Goal: Information Seeking & Learning: Understand process/instructions

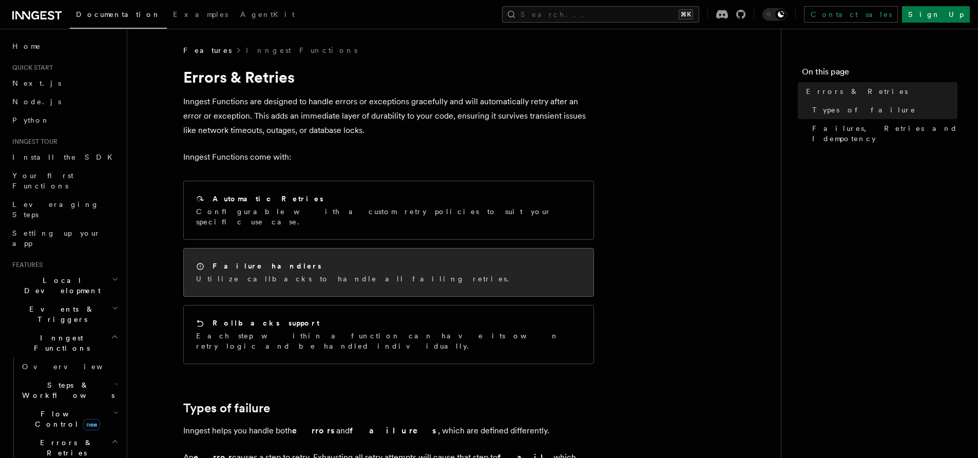
click at [251, 261] on h2 "Failure handlers" at bounding box center [267, 266] width 109 height 10
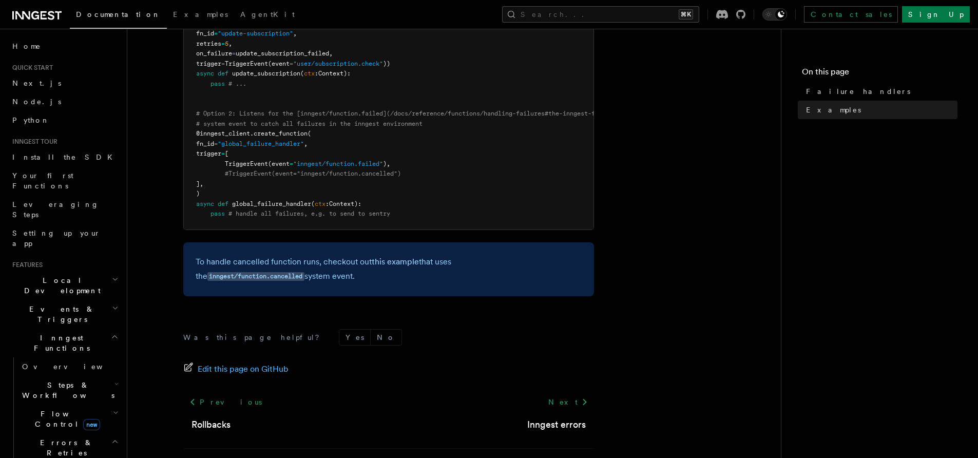
scroll to position [126, 0]
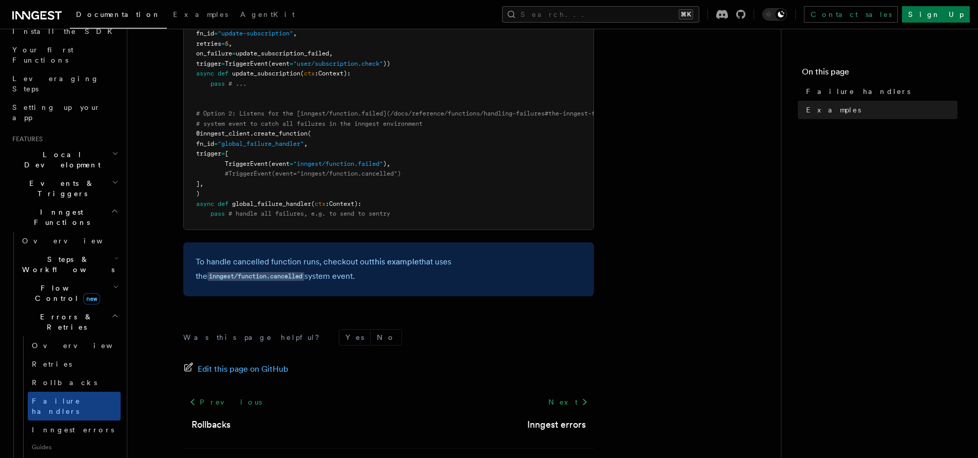
click at [55, 283] on span "Flow Control new" at bounding box center [65, 293] width 95 height 21
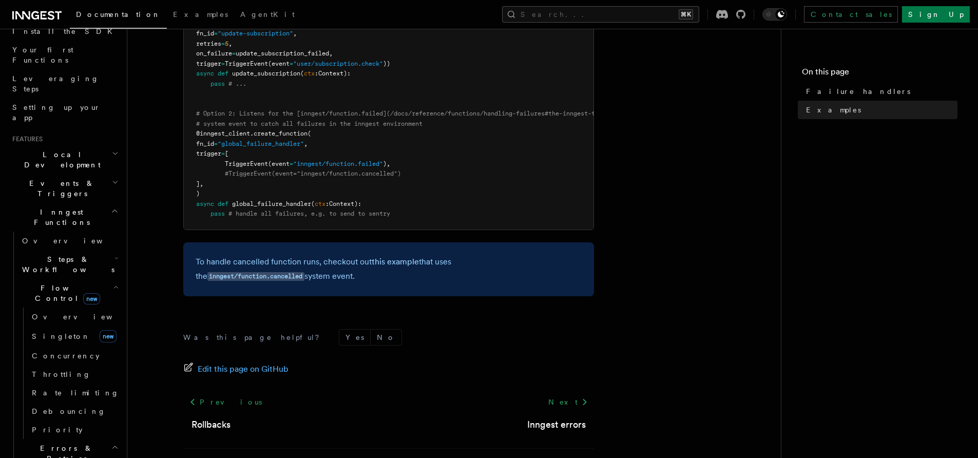
click at [50, 283] on span "Flow Control new" at bounding box center [65, 293] width 95 height 21
click at [54, 254] on span "Steps & Workflows" at bounding box center [66, 264] width 97 height 21
click at [55, 302] on span "Function steps" at bounding box center [71, 306] width 79 height 8
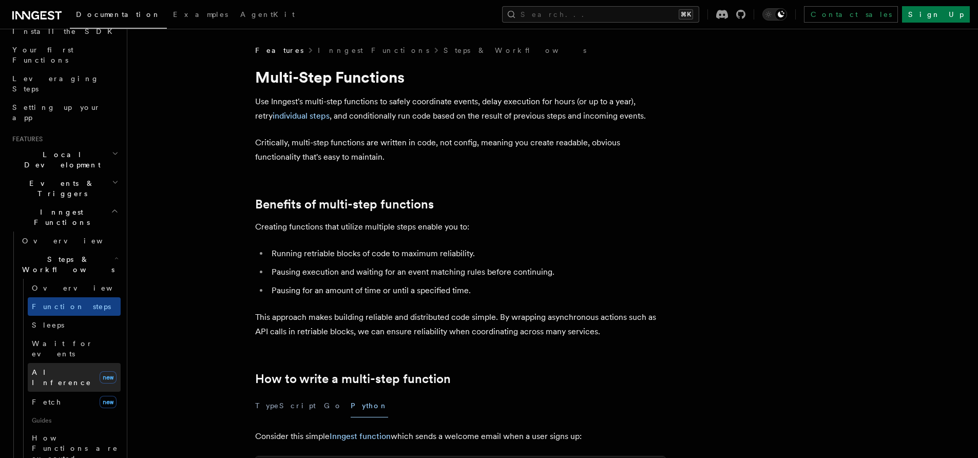
click at [62, 368] on span "AI Inference" at bounding box center [62, 377] width 60 height 18
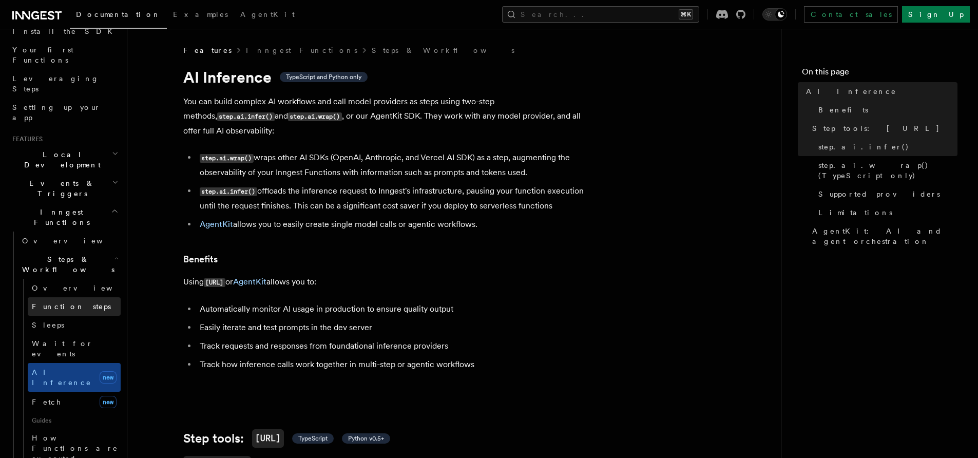
click at [64, 297] on link "Function steps" at bounding box center [74, 306] width 93 height 18
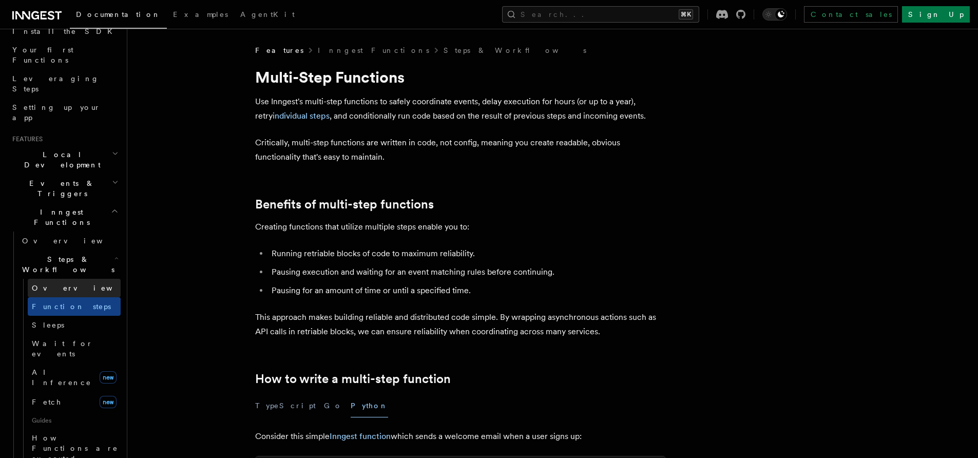
click at [62, 284] on span "Overview" at bounding box center [85, 288] width 106 height 8
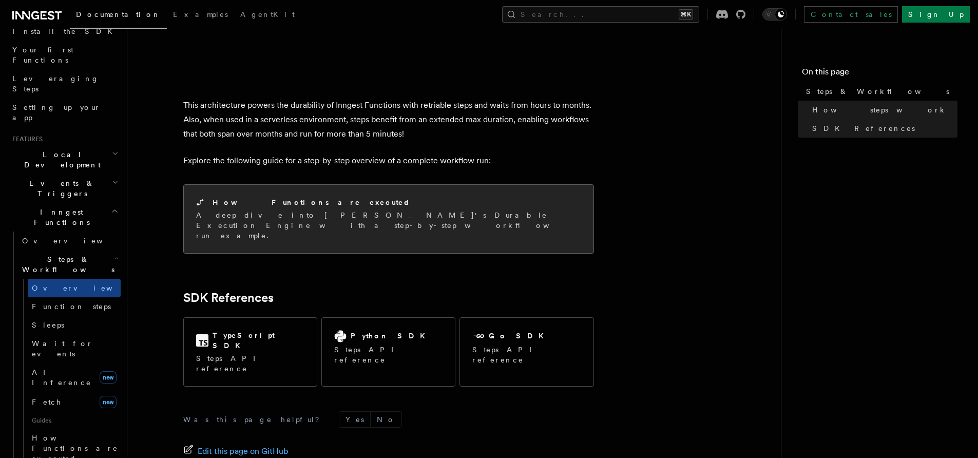
scroll to position [990, 0]
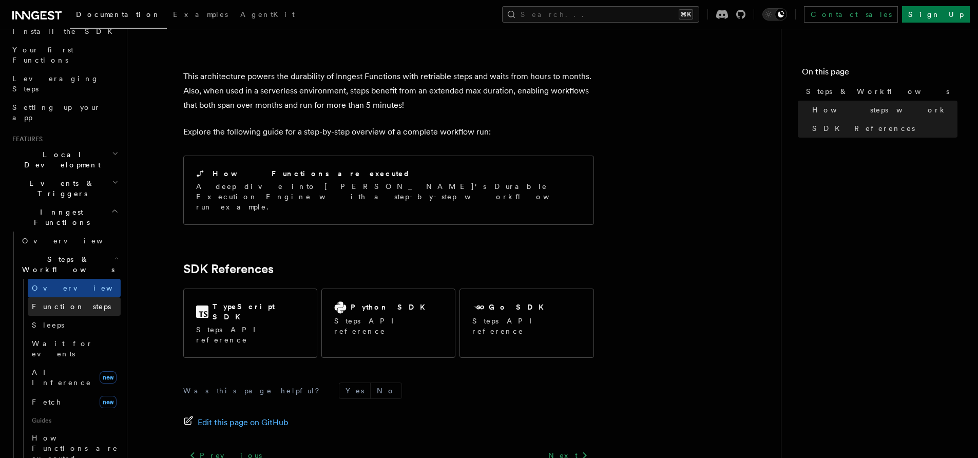
click at [77, 302] on span "Function steps" at bounding box center [71, 306] width 79 height 8
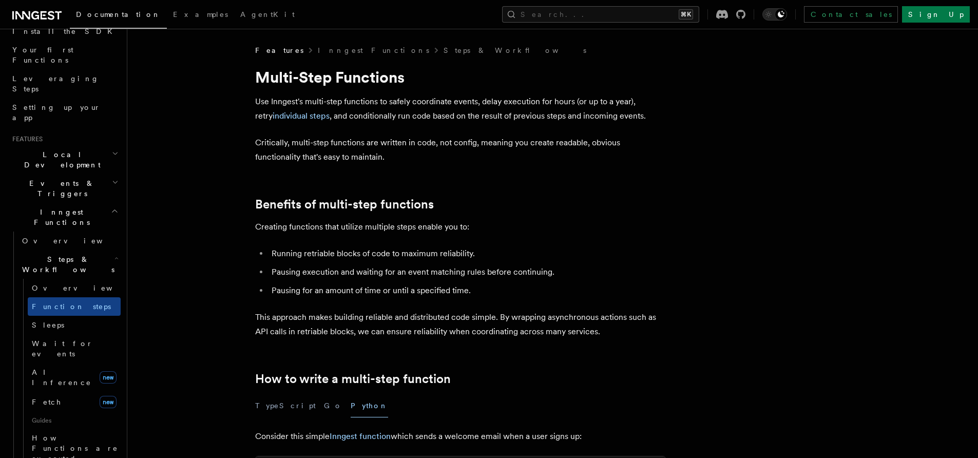
click at [343, 155] on p "Critically, multi-step functions are written in code, not config, meaning you c…" at bounding box center [460, 150] width 411 height 29
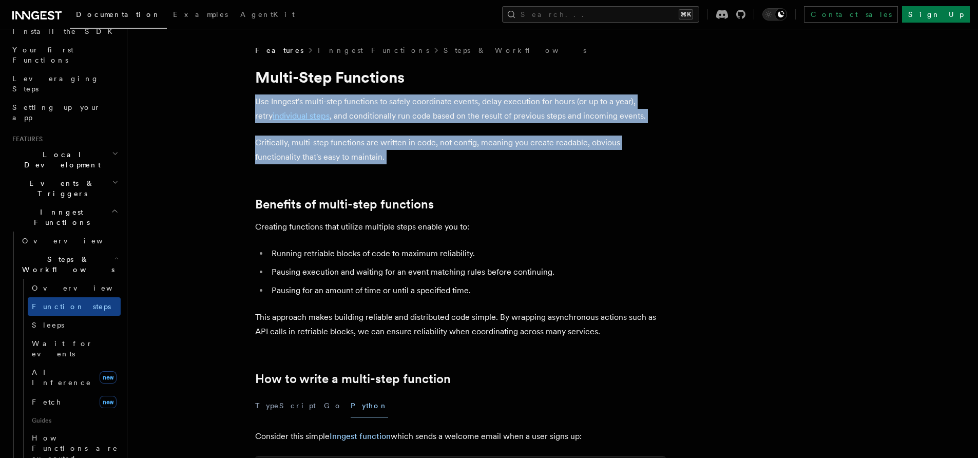
drag, startPoint x: 348, startPoint y: 101, endPoint x: 348, endPoint y: 94, distance: 7.2
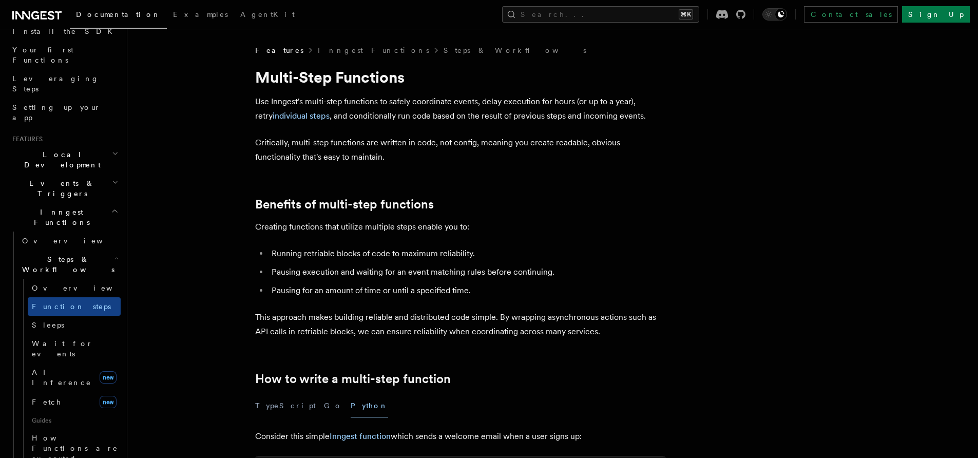
drag, startPoint x: 348, startPoint y: 94, endPoint x: 356, endPoint y: 172, distance: 79.0
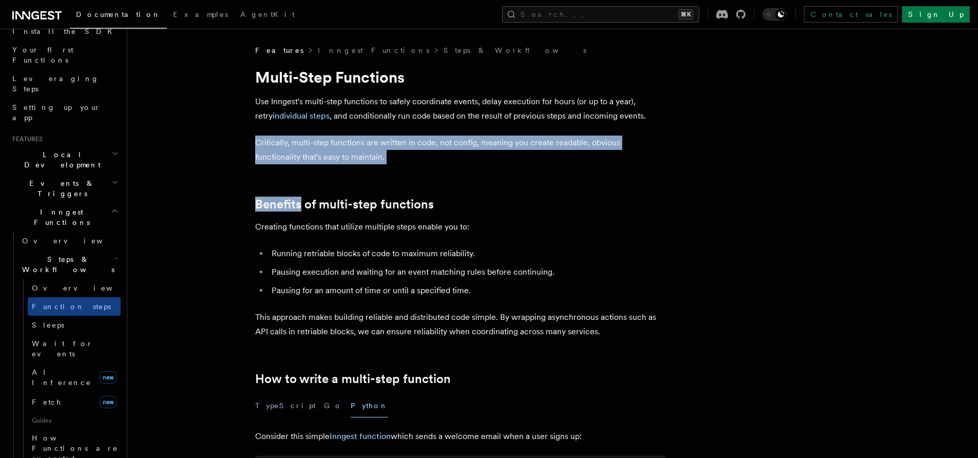
drag, startPoint x: 356, startPoint y: 172, endPoint x: 345, endPoint y: 114, distance: 59.0
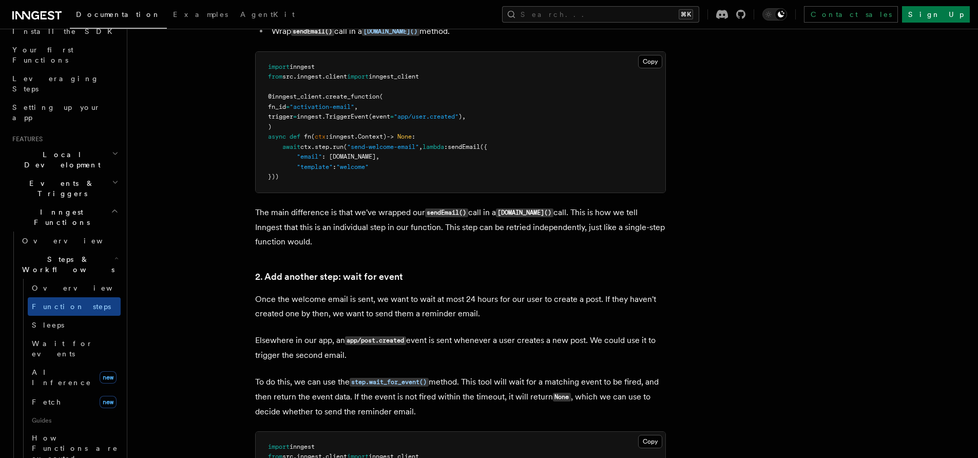
scroll to position [772, 0]
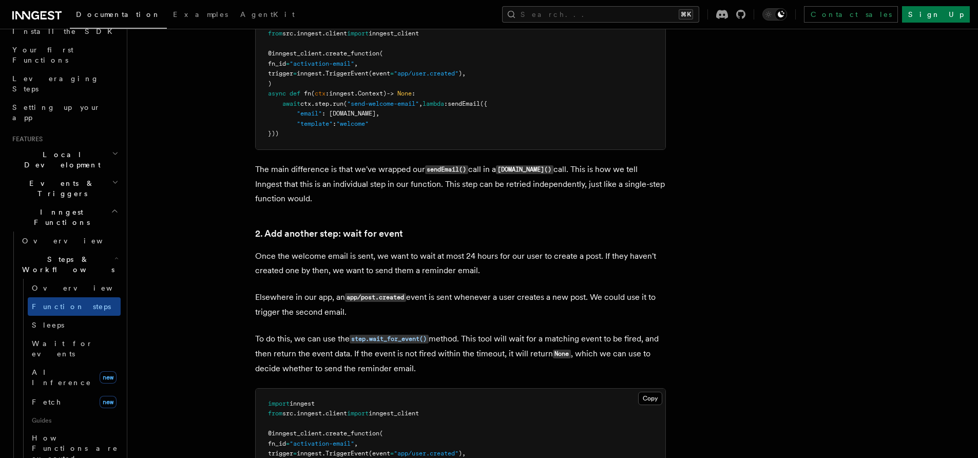
drag, startPoint x: 415, startPoint y: 226, endPoint x: 463, endPoint y: 315, distance: 101.1
click at [463, 315] on p "Elsewhere in our app, an app/post.created event is sent whenever a user creates…" at bounding box center [460, 304] width 411 height 29
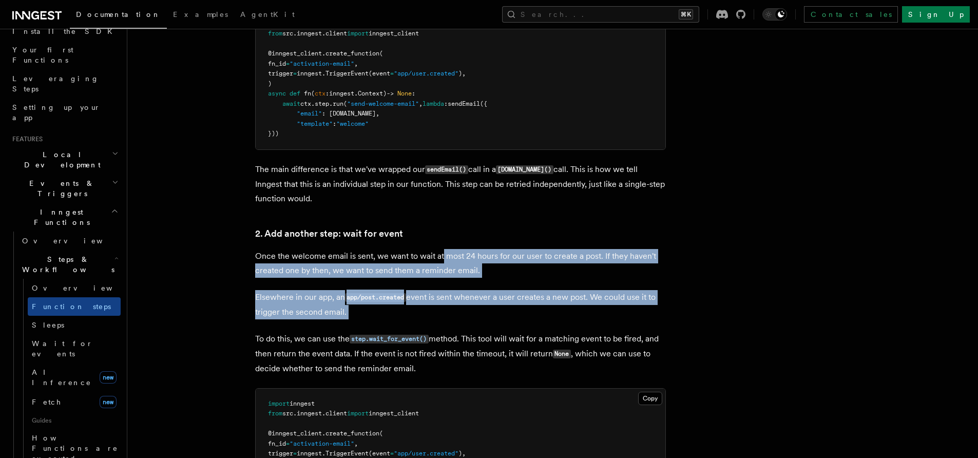
drag, startPoint x: 463, startPoint y: 315, endPoint x: 438, endPoint y: 241, distance: 77.6
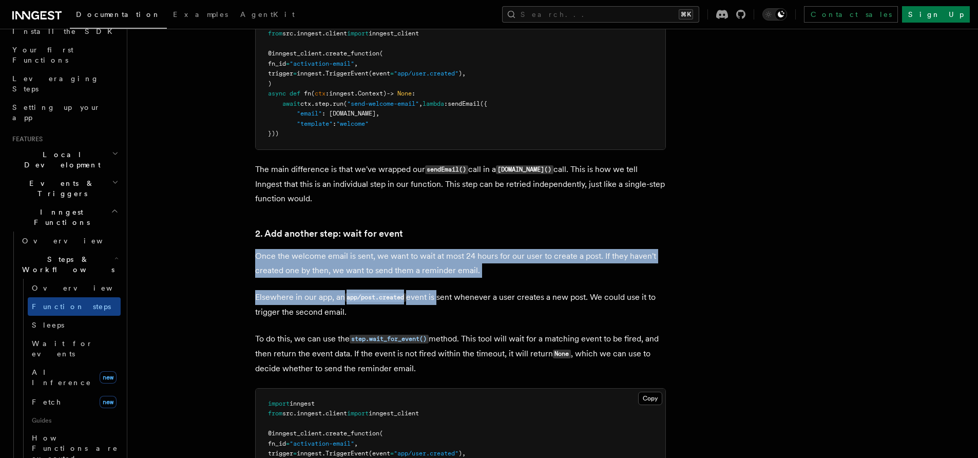
drag, startPoint x: 438, startPoint y: 241, endPoint x: 434, endPoint y: 318, distance: 77.1
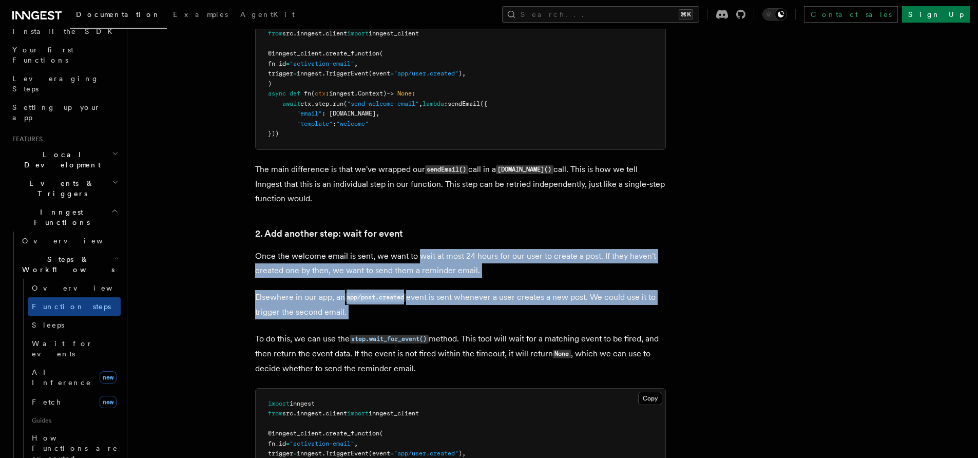
drag, startPoint x: 429, startPoint y: 282, endPoint x: 423, endPoint y: 249, distance: 33.0
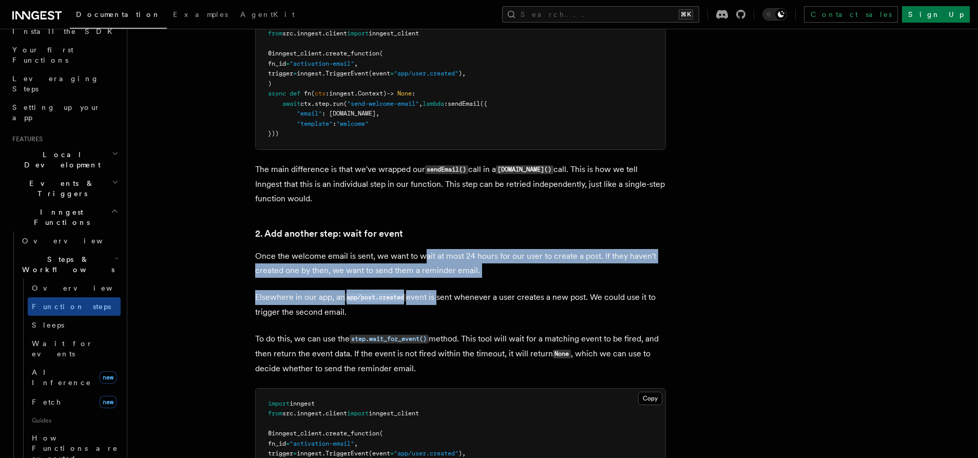
drag, startPoint x: 423, startPoint y: 249, endPoint x: 434, endPoint y: 314, distance: 65.2
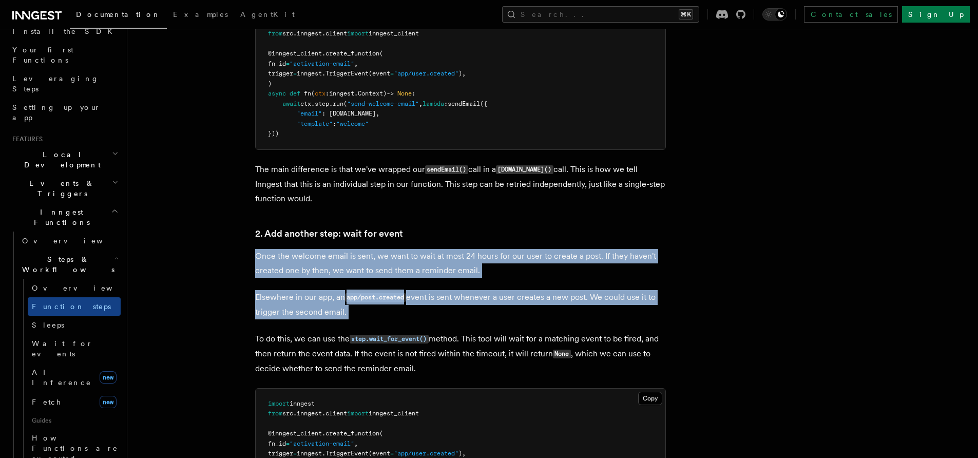
drag, startPoint x: 430, startPoint y: 252, endPoint x: 426, endPoint y: 222, distance: 30.1
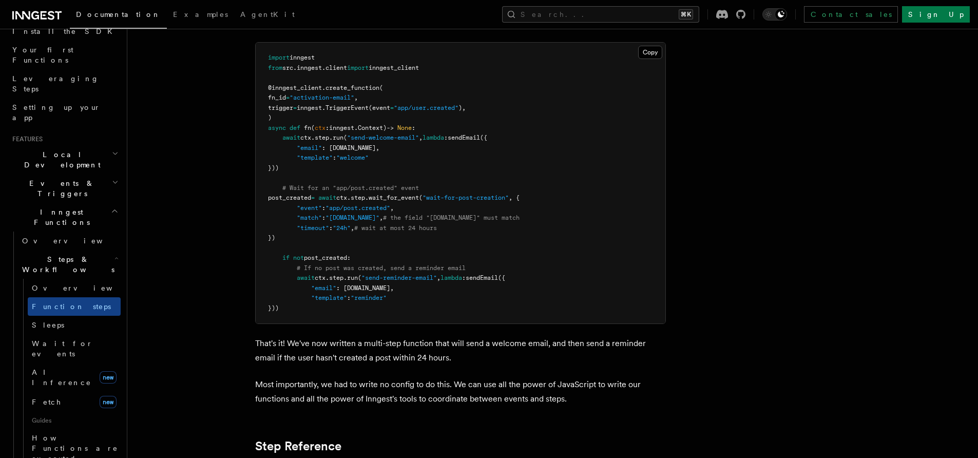
scroll to position [1674, 0]
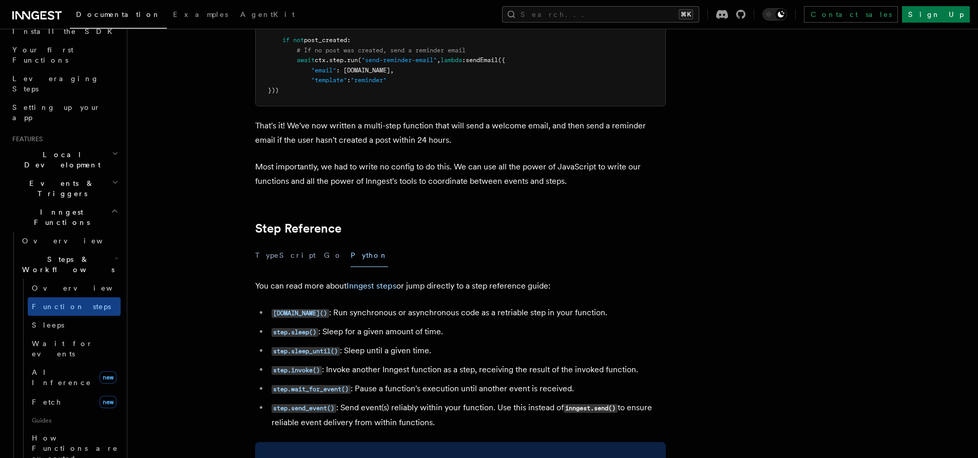
click at [463, 319] on li "[DOMAIN_NAME]() : Run synchronous or asynchronous code as a retriable step in y…" at bounding box center [466, 312] width 397 height 15
drag, startPoint x: 463, startPoint y: 319, endPoint x: 518, endPoint y: 315, distance: 55.1
click at [518, 315] on li "[DOMAIN_NAME]() : Run synchronous or asynchronous code as a retriable step in y…" at bounding box center [466, 312] width 397 height 15
click at [508, 315] on li "[DOMAIN_NAME]() : Run synchronous or asynchronous code as a retriable step in y…" at bounding box center [466, 312] width 397 height 15
drag, startPoint x: 508, startPoint y: 315, endPoint x: 386, endPoint y: 315, distance: 122.7
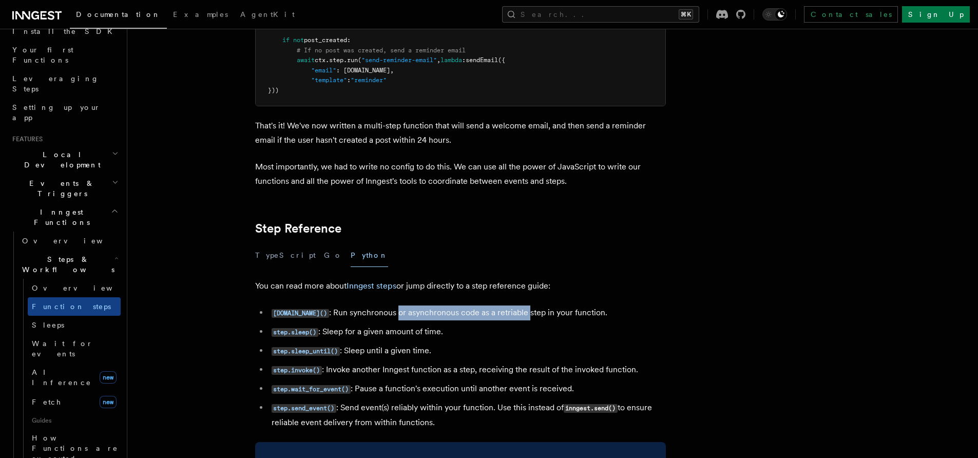
click at [386, 315] on li "[DOMAIN_NAME]() : Run synchronous or asynchronous code as a retriable step in y…" at bounding box center [466, 312] width 397 height 15
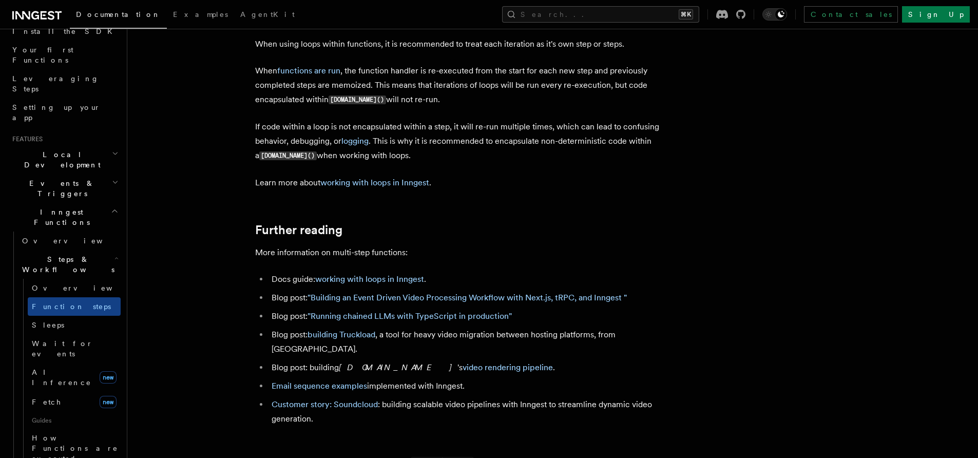
scroll to position [2679, 0]
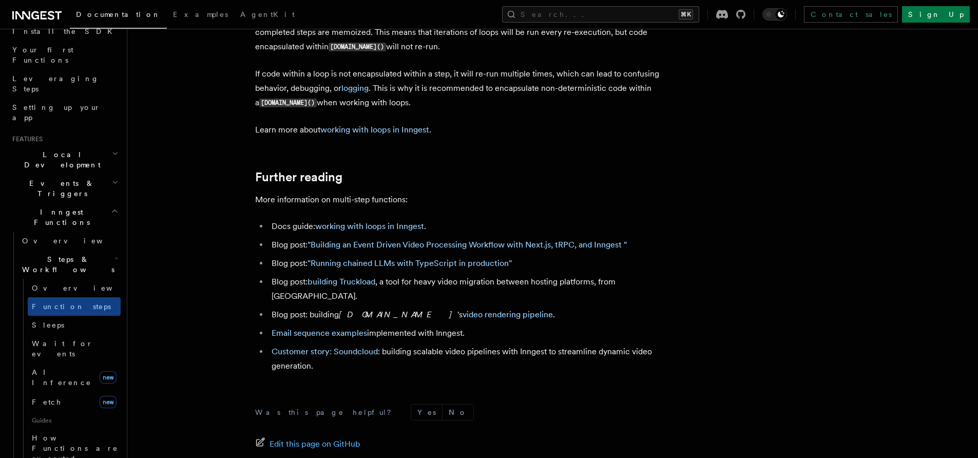
click at [285, 308] on li "Blog post: building [DOMAIN_NAME] 's video rendering pipeline ." at bounding box center [466, 315] width 397 height 14
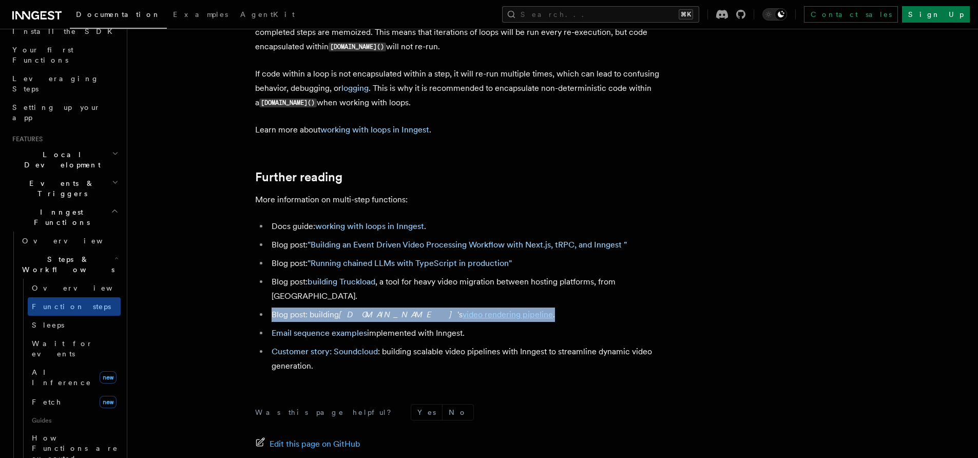
click at [285, 308] on li "Blog post: building [DOMAIN_NAME] 's video rendering pipeline ." at bounding box center [466, 315] width 397 height 14
click at [313, 308] on li "Blog post: building [DOMAIN_NAME] 's video rendering pipeline ." at bounding box center [466, 315] width 397 height 14
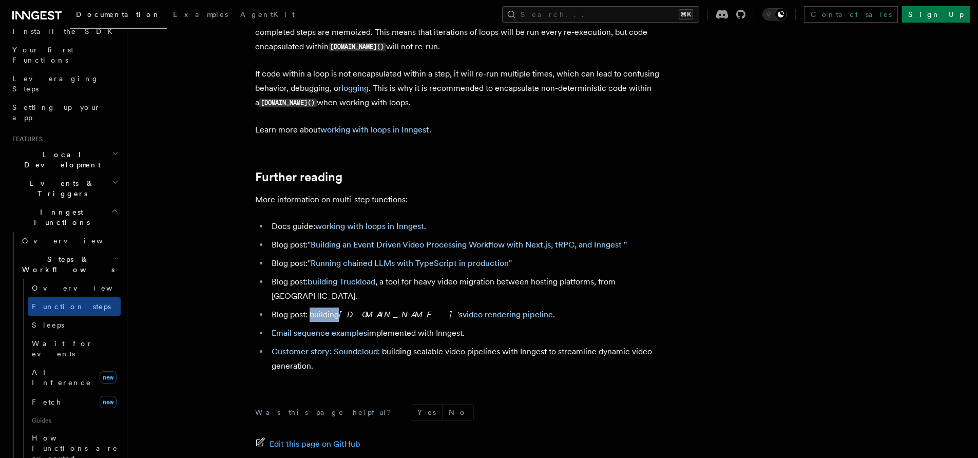
click at [313, 308] on li "Blog post: building [DOMAIN_NAME] 's video rendering pipeline ." at bounding box center [466, 315] width 397 height 14
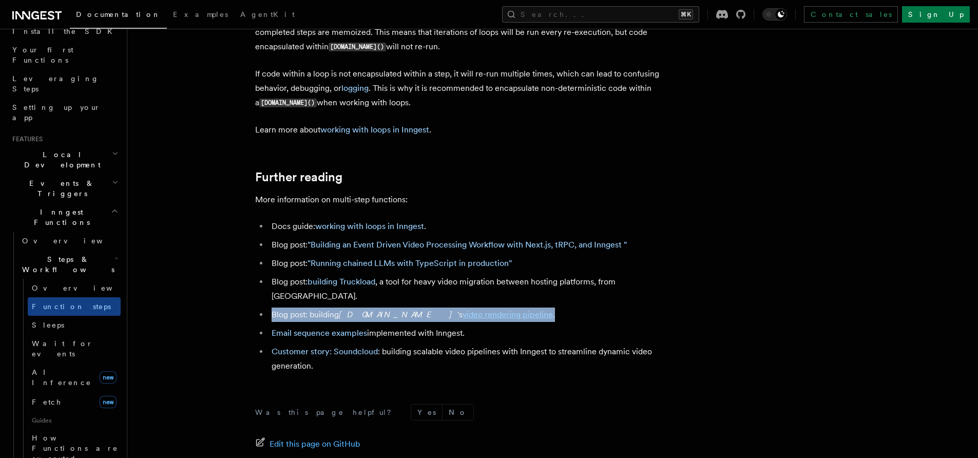
click at [313, 308] on li "Blog post: building [DOMAIN_NAME] 's video rendering pipeline ." at bounding box center [466, 315] width 397 height 14
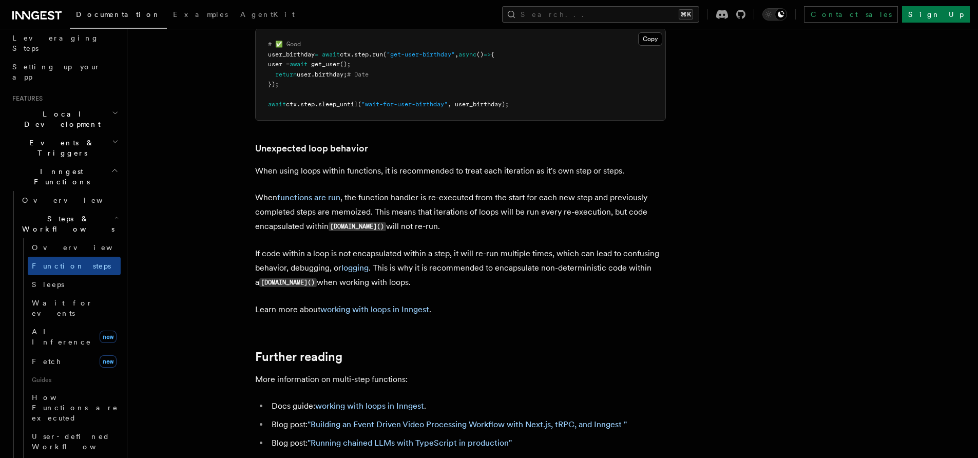
scroll to position [214, 0]
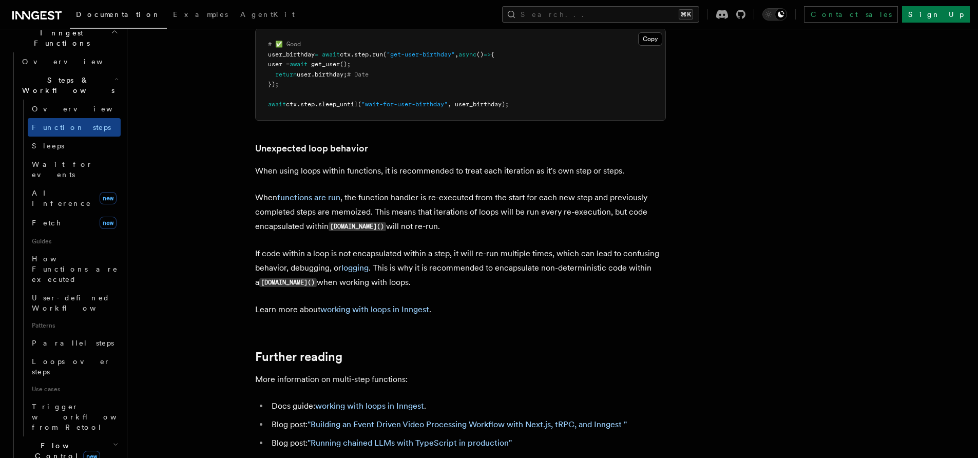
scroll to position [321, 0]
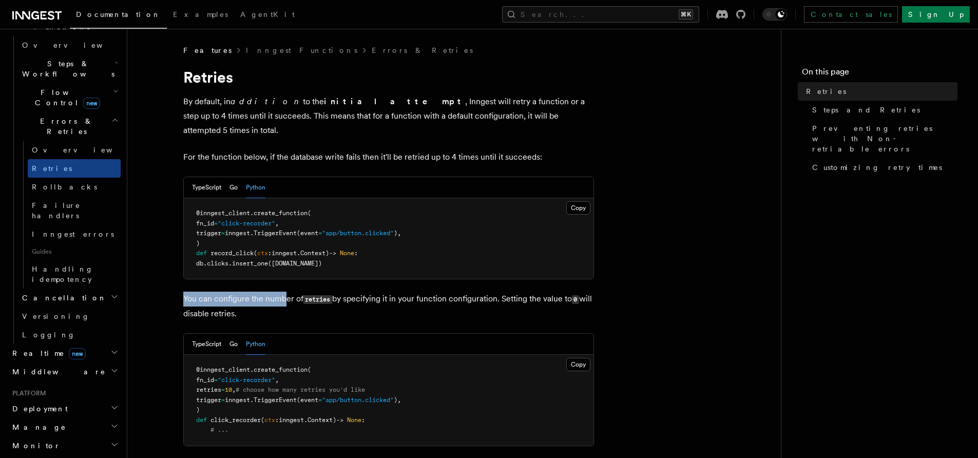
drag, startPoint x: 206, startPoint y: 276, endPoint x: 283, endPoint y: 292, distance: 79.1
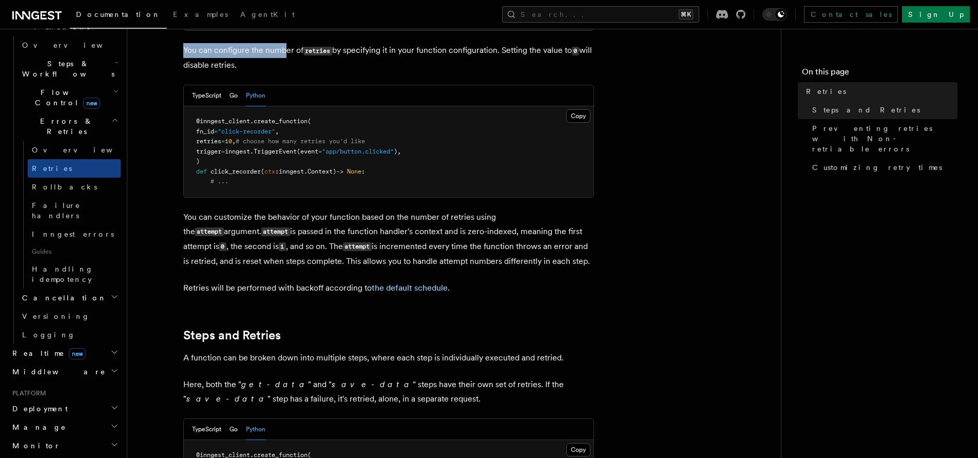
scroll to position [301, 0]
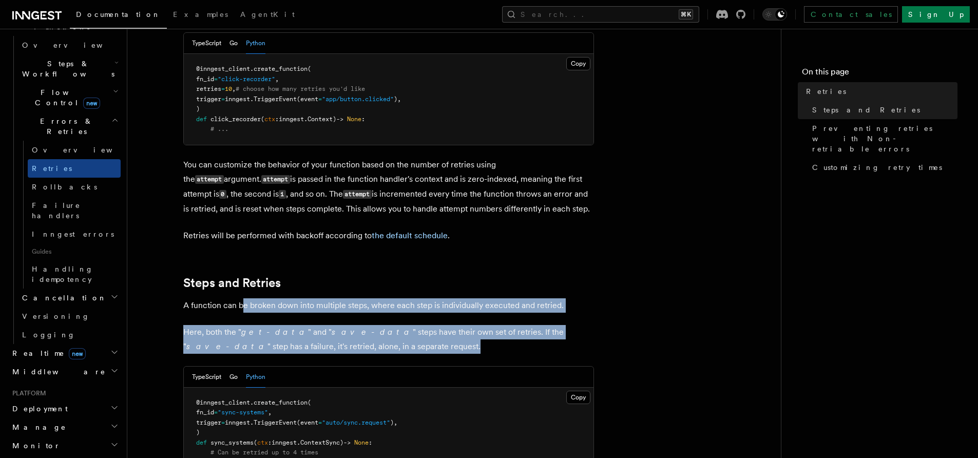
drag, startPoint x: 266, startPoint y: 302, endPoint x: 383, endPoint y: 335, distance: 122.1
click at [383, 335] on p "Here, both the " get-data " and " save-data " steps have their own set of retri…" at bounding box center [388, 339] width 411 height 29
drag, startPoint x: 383, startPoint y: 335, endPoint x: 312, endPoint y: 293, distance: 82.8
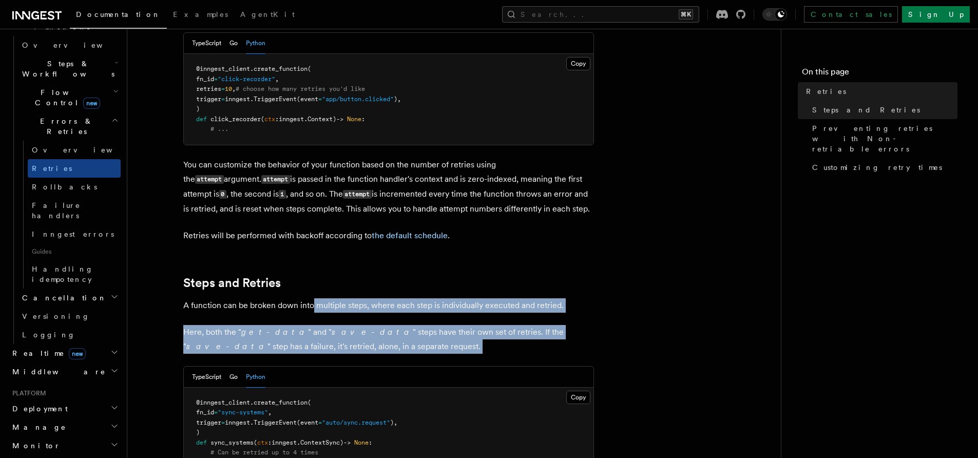
click at [312, 298] on p "A function can be broken down into multiple steps, where each step is individua…" at bounding box center [388, 305] width 411 height 14
drag, startPoint x: 312, startPoint y: 293, endPoint x: 346, endPoint y: 338, distance: 56.5
click at [346, 338] on p "Here, both the " get-data " and " save-data " steps have their own set of retri…" at bounding box center [388, 339] width 411 height 29
drag, startPoint x: 346, startPoint y: 338, endPoint x: 320, endPoint y: 292, distance: 53.3
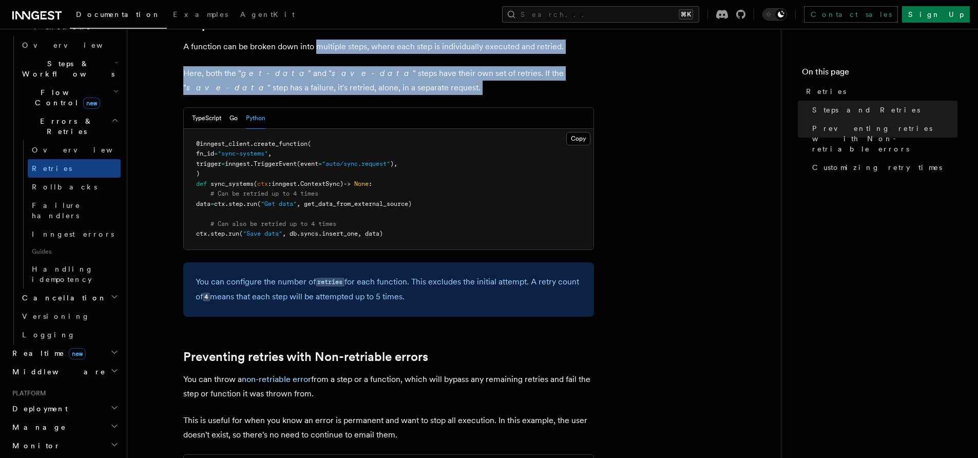
scroll to position [659, 0]
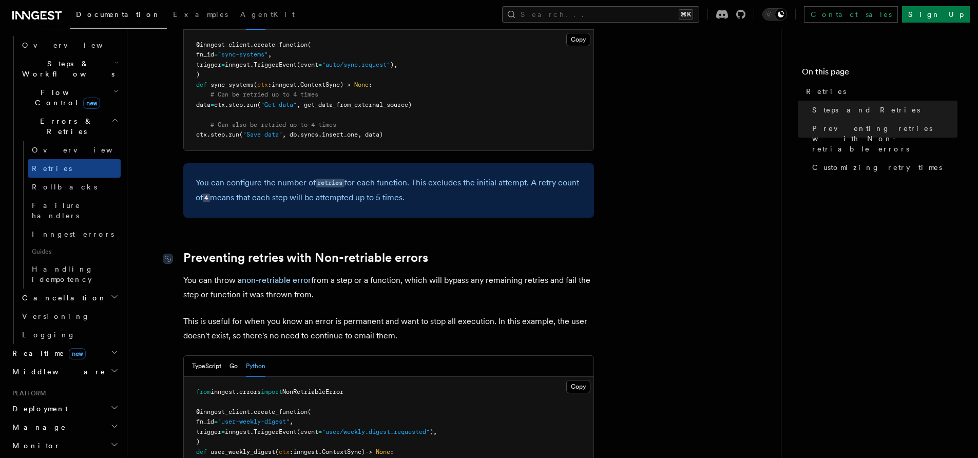
click at [181, 254] on div at bounding box center [173, 259] width 21 height 10
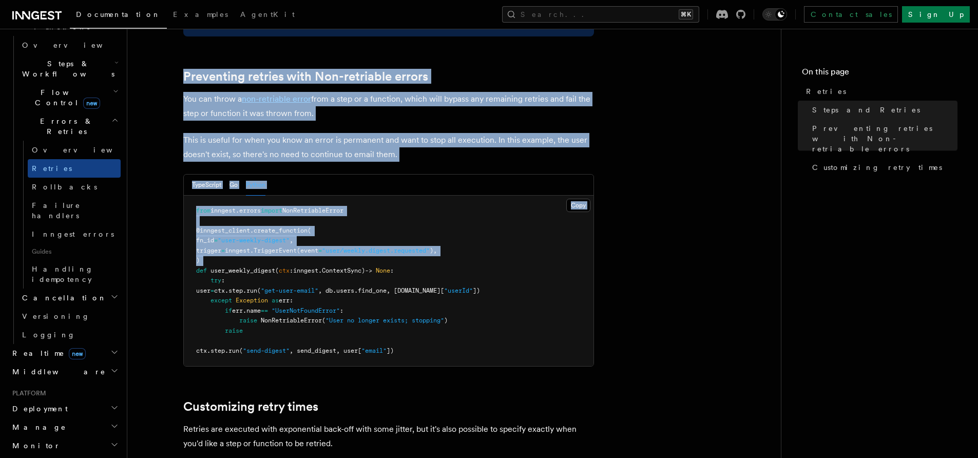
scroll to position [847, 0]
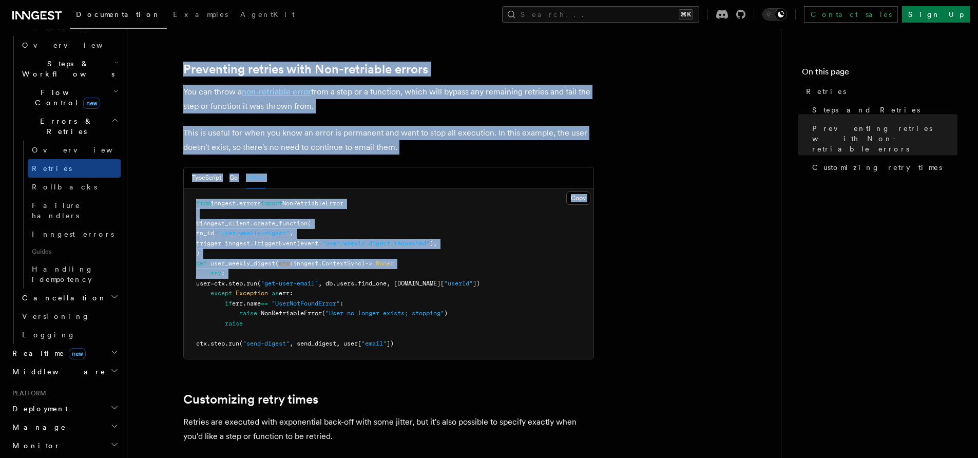
drag, startPoint x: 181, startPoint y: 246, endPoint x: 233, endPoint y: 266, distance: 56.1
click at [231, 265] on article "Features Inngest Functions Errors & Retries Retries By default, in addition to …" at bounding box center [454, 46] width 621 height 1696
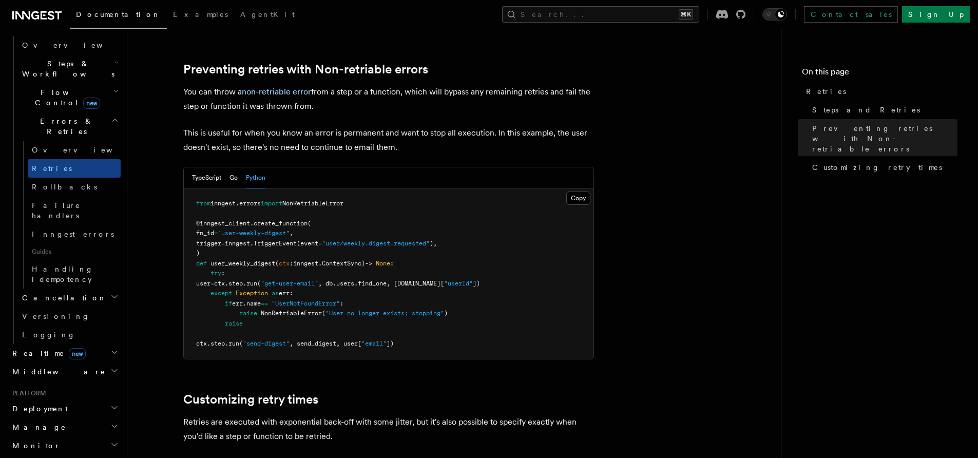
click at [244, 266] on pre "from inngest . errors import NonRetriableError @inngest_client . create_functio…" at bounding box center [389, 273] width 410 height 171
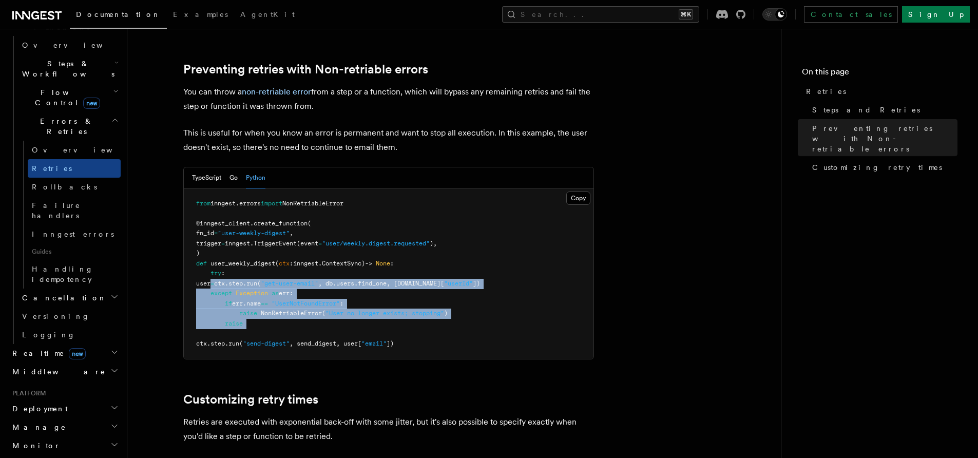
drag, startPoint x: 244, startPoint y: 266, endPoint x: 305, endPoint y: 321, distance: 82.5
click at [299, 317] on pre "from inngest . errors import NonRetriableError @inngest_client . create_functio…" at bounding box center [389, 273] width 410 height 171
click at [305, 321] on pre "from inngest . errors import NonRetriableError @inngest_client . create_functio…" at bounding box center [389, 273] width 410 height 171
drag, startPoint x: 305, startPoint y: 321, endPoint x: 266, endPoint y: 268, distance: 65.8
click at [266, 268] on pre "from inngest . errors import NonRetriableError @inngest_client . create_functio…" at bounding box center [389, 273] width 410 height 171
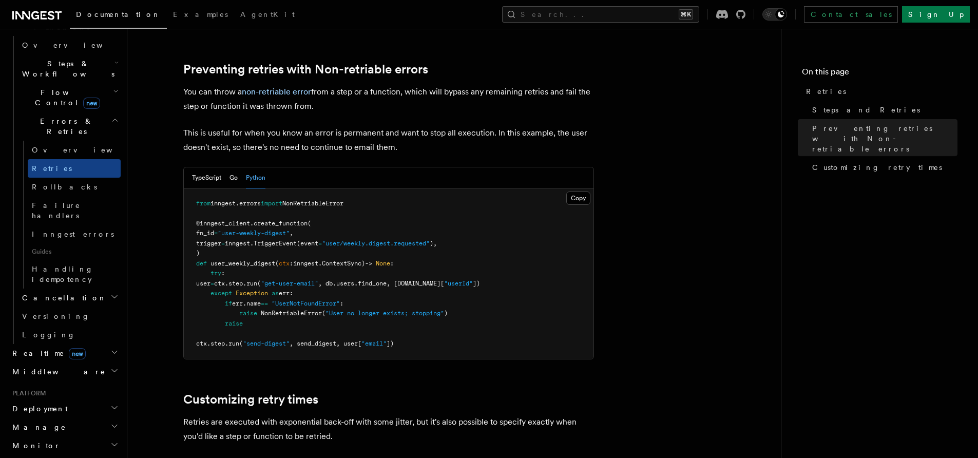
click at [258, 260] on pre "from inngest . errors import NonRetriableError @inngest_client . create_functio…" at bounding box center [389, 273] width 410 height 171
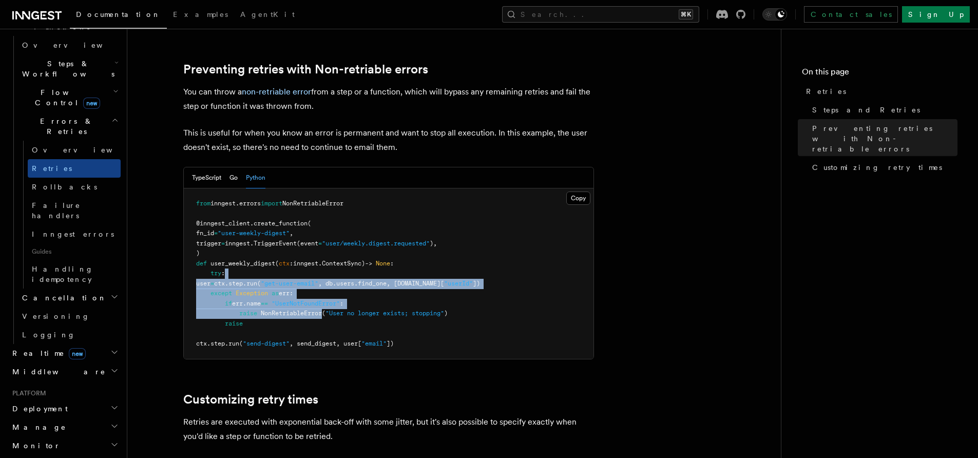
drag, startPoint x: 258, startPoint y: 260, endPoint x: 277, endPoint y: 306, distance: 50.0
click at [272, 297] on pre "from inngest . errors import NonRetriableError @inngest_client . create_functio…" at bounding box center [389, 273] width 410 height 171
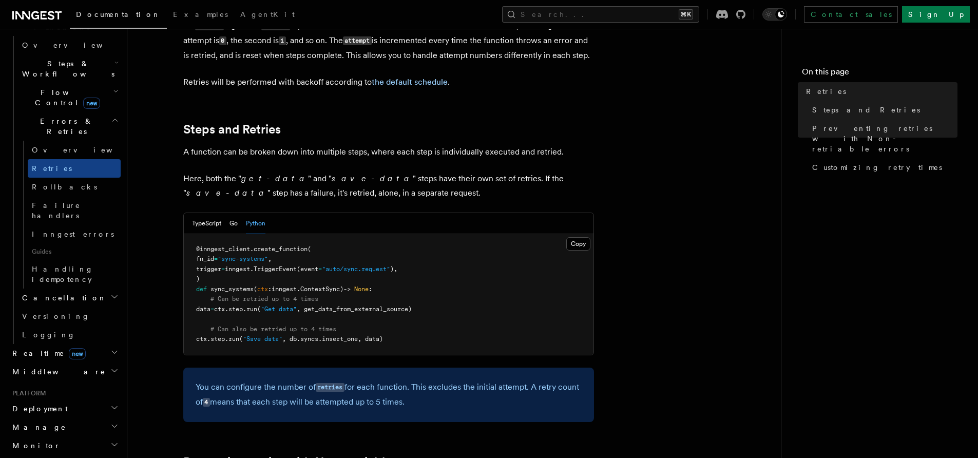
scroll to position [448, 0]
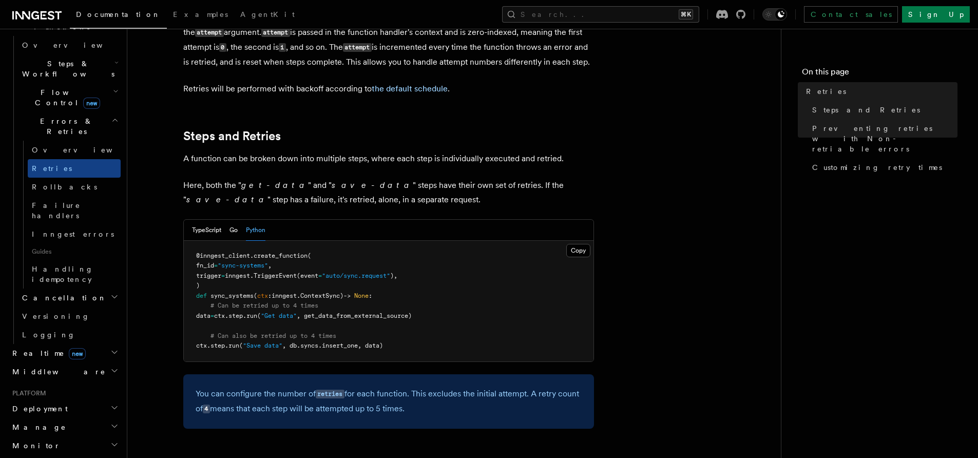
drag, startPoint x: 247, startPoint y: 303, endPoint x: 244, endPoint y: 276, distance: 27.4
click at [245, 279] on pre "@inngest_client . create_function ( fn_id = "sync-systems" , trigger = inngest.…" at bounding box center [389, 301] width 410 height 121
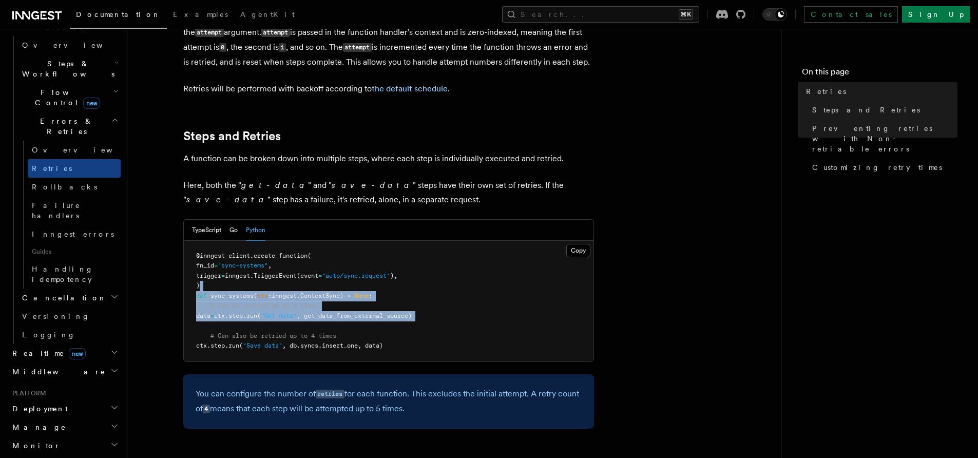
drag, startPoint x: 244, startPoint y: 273, endPoint x: 237, endPoint y: 311, distance: 38.7
click at [237, 311] on pre "@inngest_client . create_function ( fn_id = "sync-systems" , trigger = inngest.…" at bounding box center [389, 301] width 410 height 121
drag, startPoint x: 237, startPoint y: 311, endPoint x: 239, endPoint y: 284, distance: 26.8
click at [239, 285] on pre "@inngest_client . create_function ( fn_id = "sync-systems" , trigger = inngest.…" at bounding box center [389, 301] width 410 height 121
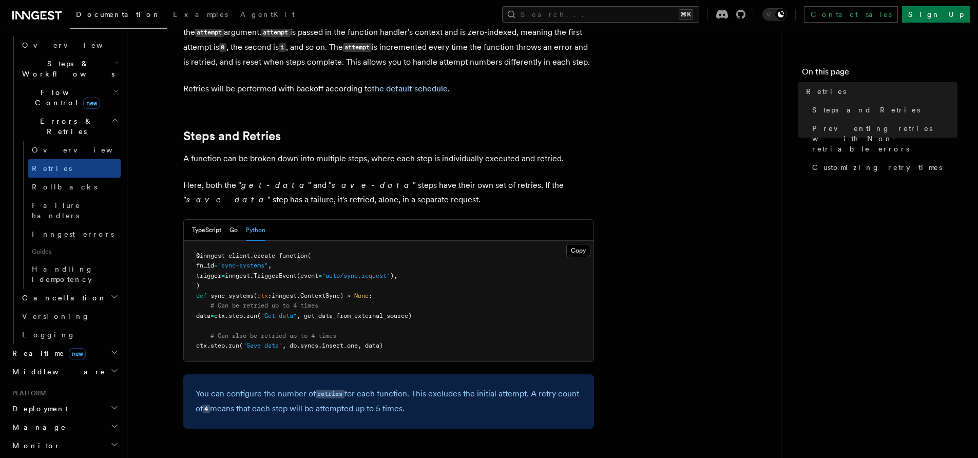
click at [239, 292] on span "sync_systems" at bounding box center [231, 295] width 43 height 7
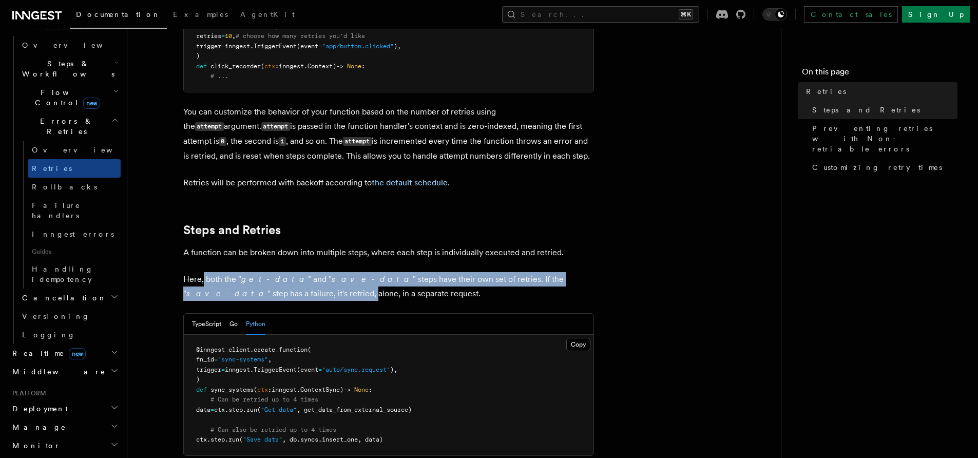
drag, startPoint x: 225, startPoint y: 276, endPoint x: 204, endPoint y: 263, distance: 25.1
click at [204, 272] on p "Here, both the " get-data " and " save-data " steps have their own set of retri…" at bounding box center [388, 286] width 411 height 29
drag, startPoint x: 204, startPoint y: 263, endPoint x: 210, endPoint y: 281, distance: 19.0
click at [210, 281] on p "Here, both the " get-data " and " save-data " steps have their own set of retri…" at bounding box center [388, 286] width 411 height 29
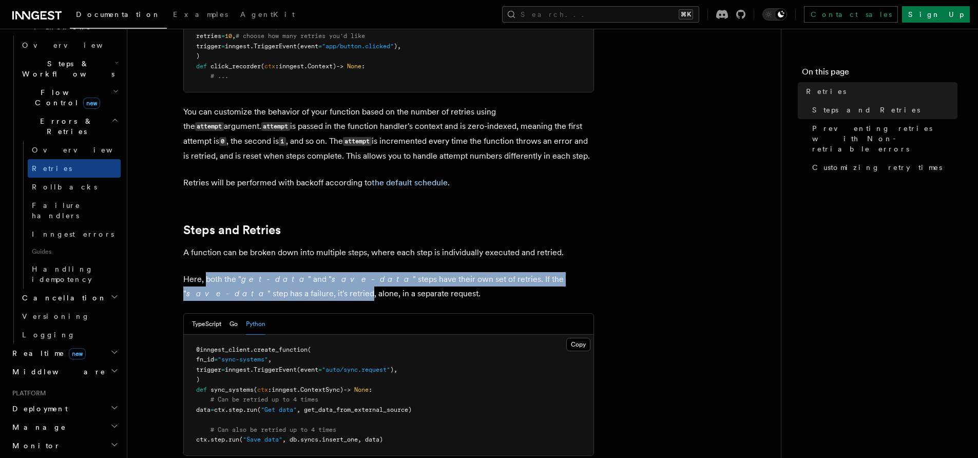
click at [210, 281] on p "Here, both the " get-data " and " save-data " steps have their own set of retri…" at bounding box center [388, 286] width 411 height 29
drag, startPoint x: 210, startPoint y: 281, endPoint x: 209, endPoint y: 263, distance: 18.0
click at [209, 272] on p "Here, both the " get-data " and " save-data " steps have their own set of retri…" at bounding box center [388, 286] width 411 height 29
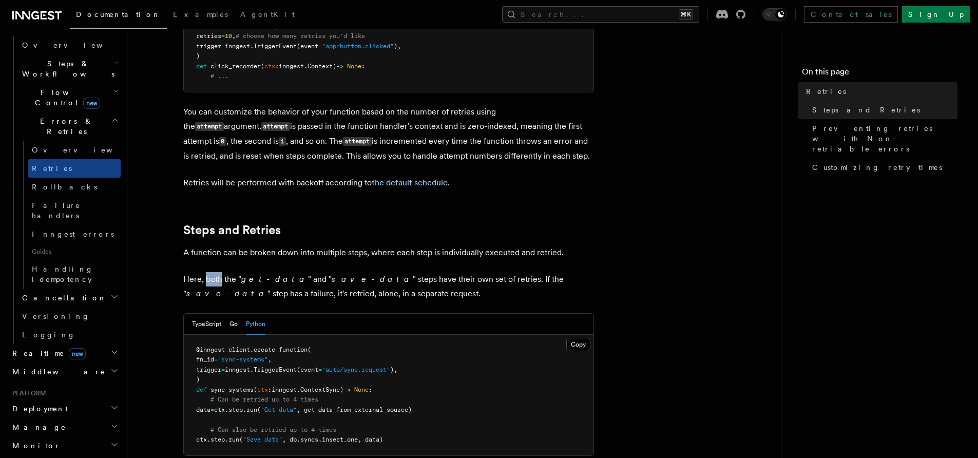
drag, startPoint x: 209, startPoint y: 262, endPoint x: 205, endPoint y: 274, distance: 11.9
click at [205, 274] on p "Here, both the " get-data " and " save-data " steps have their own set of retri…" at bounding box center [388, 286] width 411 height 29
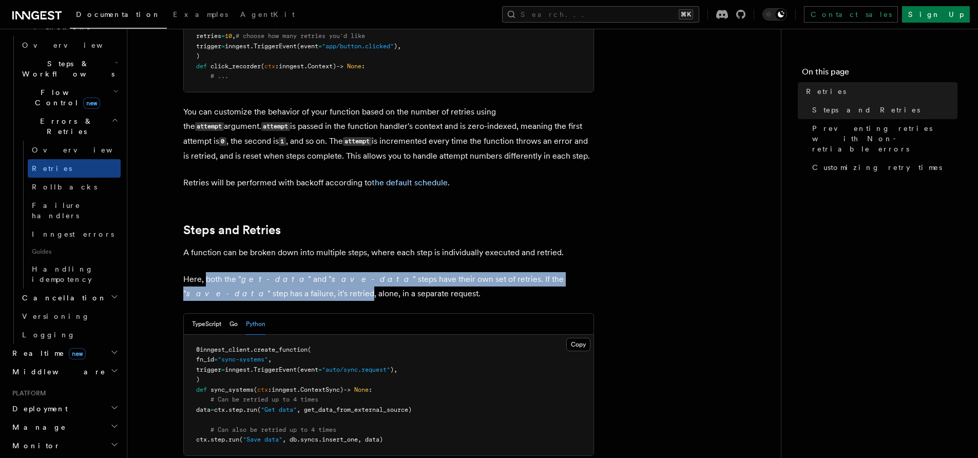
click at [205, 274] on p "Here, both the " get-data " and " save-data " steps have their own set of retri…" at bounding box center [388, 286] width 411 height 29
drag, startPoint x: 205, startPoint y: 274, endPoint x: 204, endPoint y: 261, distance: 12.4
click at [204, 272] on p "Here, both the " get-data " and " save-data " steps have their own set of retri…" at bounding box center [388, 286] width 411 height 29
drag, startPoint x: 204, startPoint y: 261, endPoint x: 201, endPoint y: 277, distance: 16.2
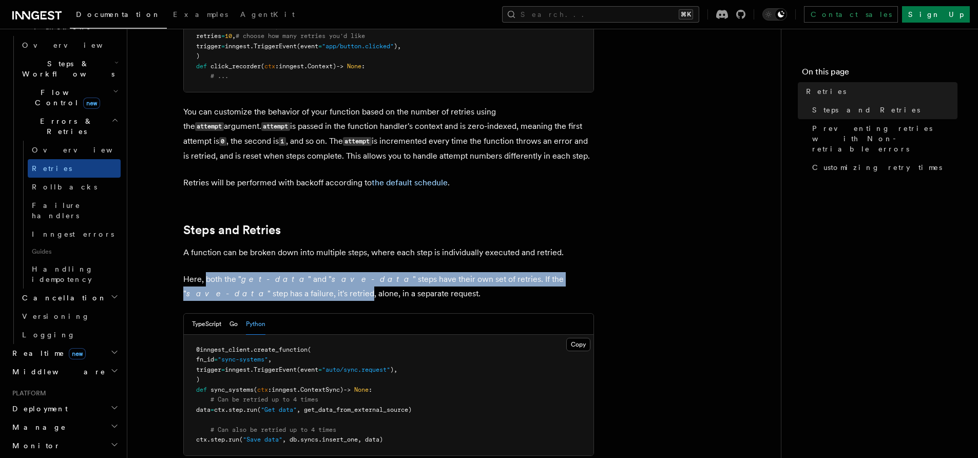
click at [201, 277] on p "Here, both the " get-data " and " save-data " steps have their own set of retri…" at bounding box center [388, 286] width 411 height 29
drag, startPoint x: 201, startPoint y: 277, endPoint x: 201, endPoint y: 264, distance: 12.8
click at [201, 272] on p "Here, both the " get-data " and " save-data " steps have their own set of retri…" at bounding box center [388, 286] width 411 height 29
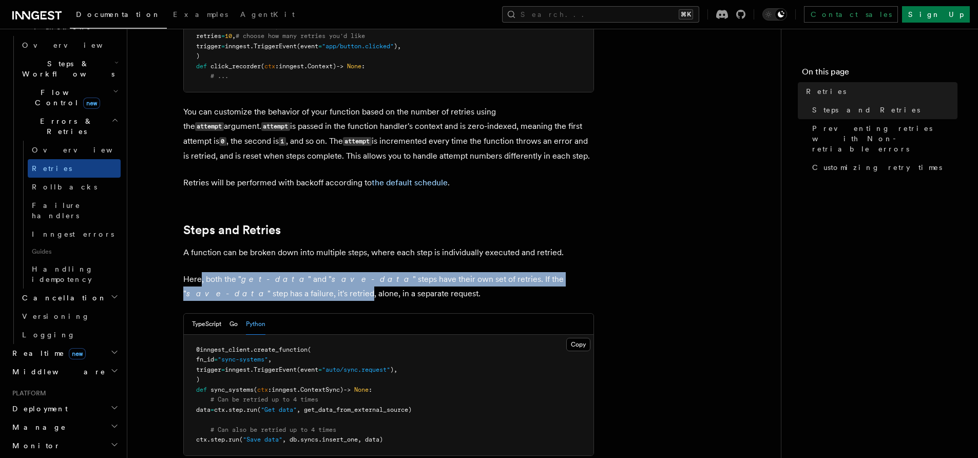
drag, startPoint x: 201, startPoint y: 264, endPoint x: 199, endPoint y: 283, distance: 19.1
click at [199, 283] on p "Here, both the " get-data " and " save-data " steps have their own set of retri…" at bounding box center [388, 286] width 411 height 29
drag, startPoint x: 199, startPoint y: 283, endPoint x: 200, endPoint y: 267, distance: 16.5
click at [200, 272] on p "Here, both the " get-data " and " save-data " steps have their own set of retri…" at bounding box center [388, 286] width 411 height 29
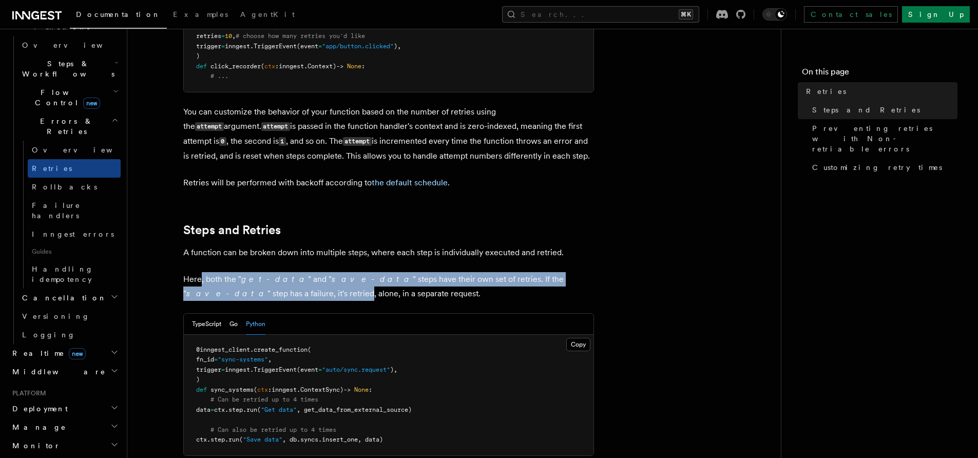
click at [200, 272] on p "Here, both the " get-data " and " save-data " steps have their own set of retri…" at bounding box center [388, 286] width 411 height 29
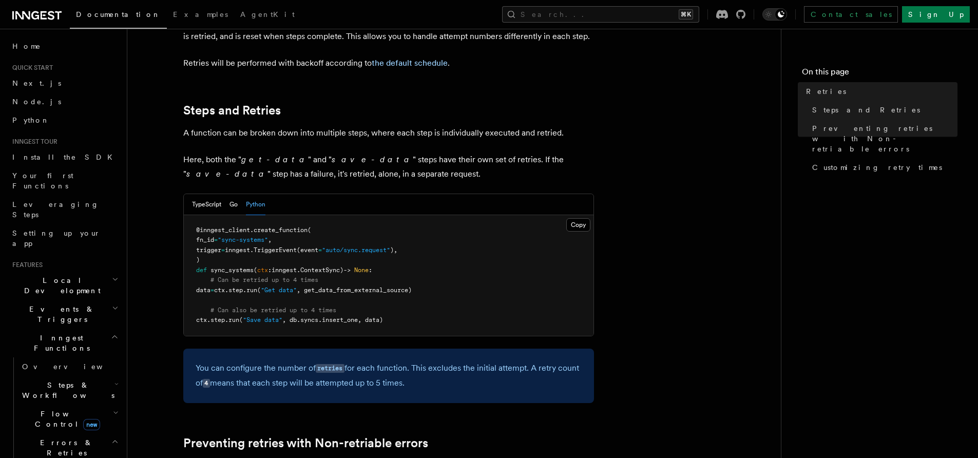
scroll to position [0, 0]
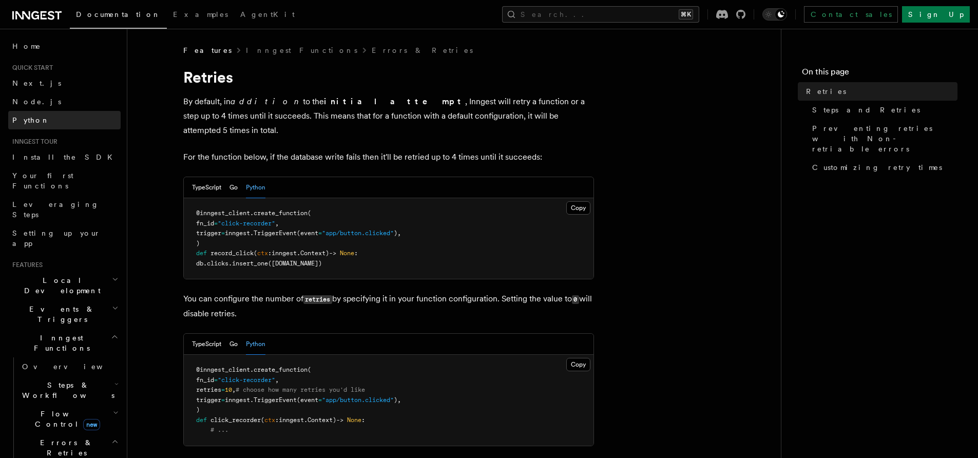
click at [34, 120] on span "Python" at bounding box center [30, 120] width 37 height 8
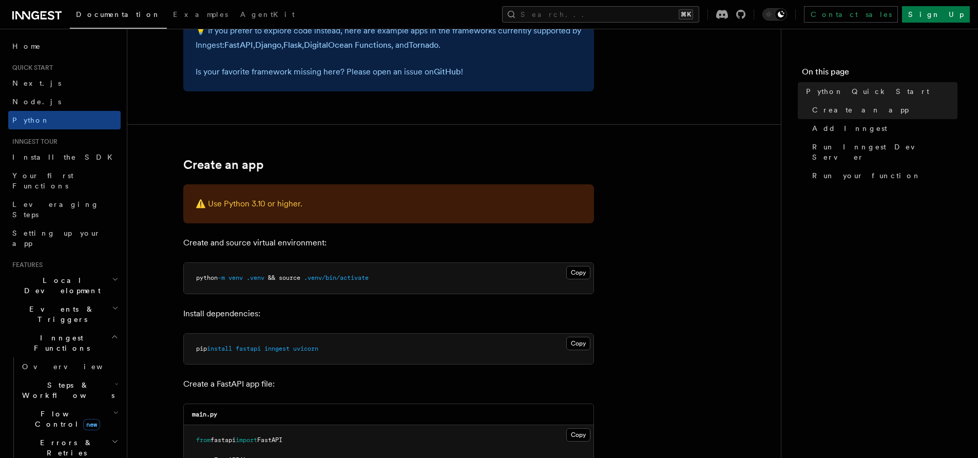
scroll to position [328, 0]
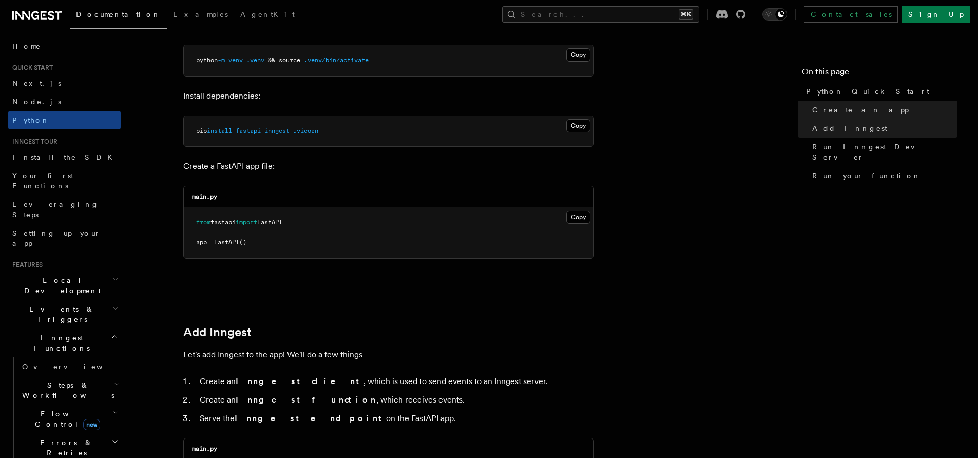
drag, startPoint x: 45, startPoint y: 283, endPoint x: 44, endPoint y: 288, distance: 5.2
click at [44, 333] on span "Inngest Functions" at bounding box center [59, 343] width 103 height 21
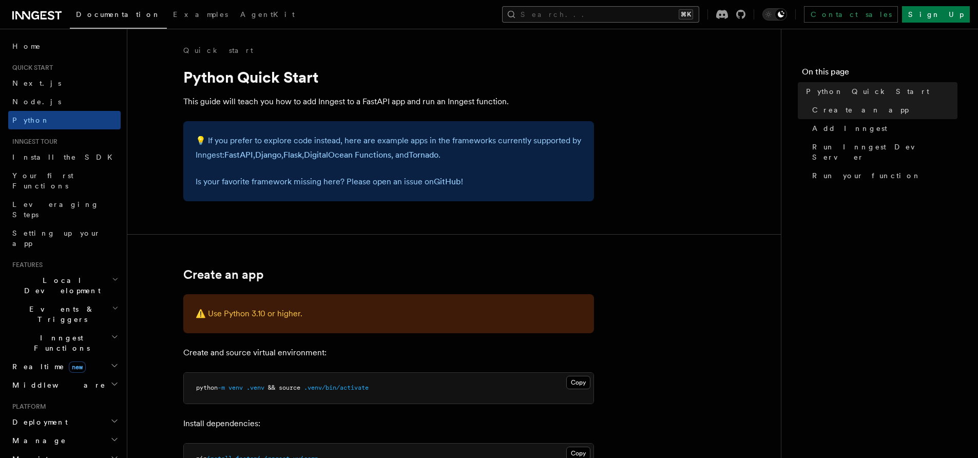
click at [671, 21] on button "Search... ⌘K" at bounding box center [600, 14] width 197 height 16
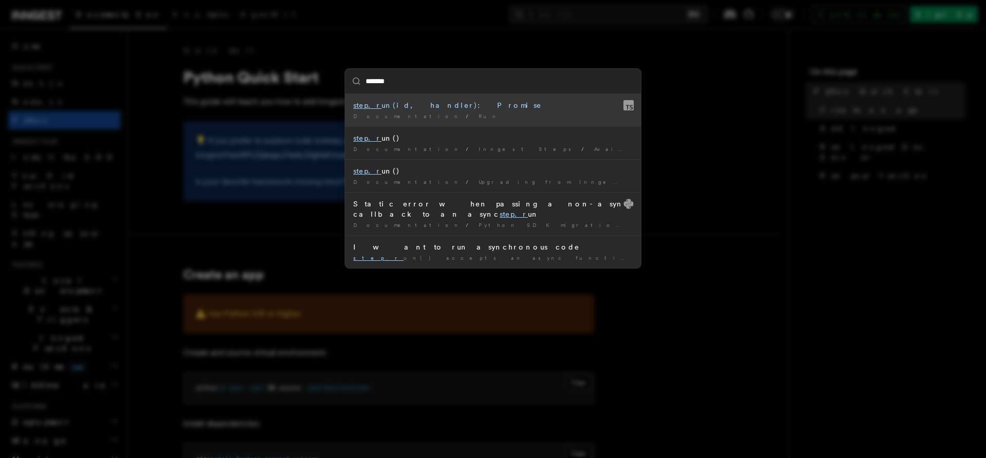
type input "********"
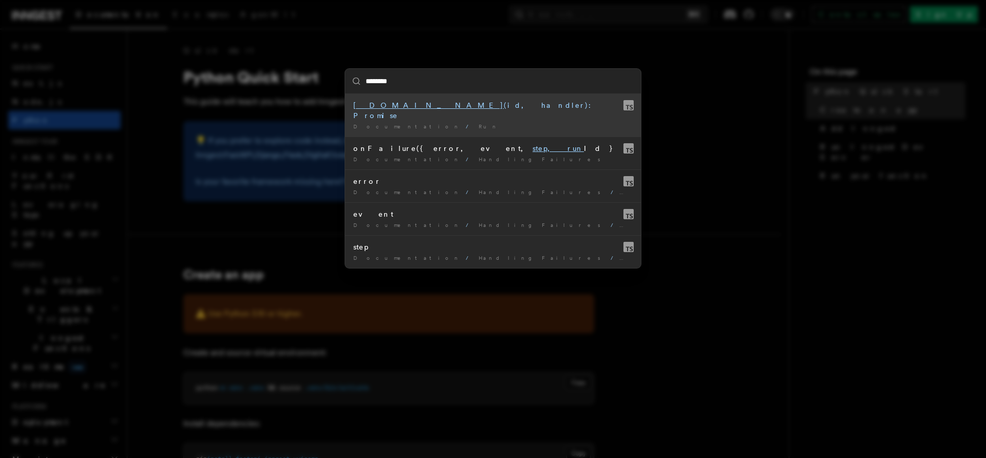
click at [391, 109] on div "[DOMAIN_NAME] (id, handler): Promise" at bounding box center [492, 110] width 279 height 21
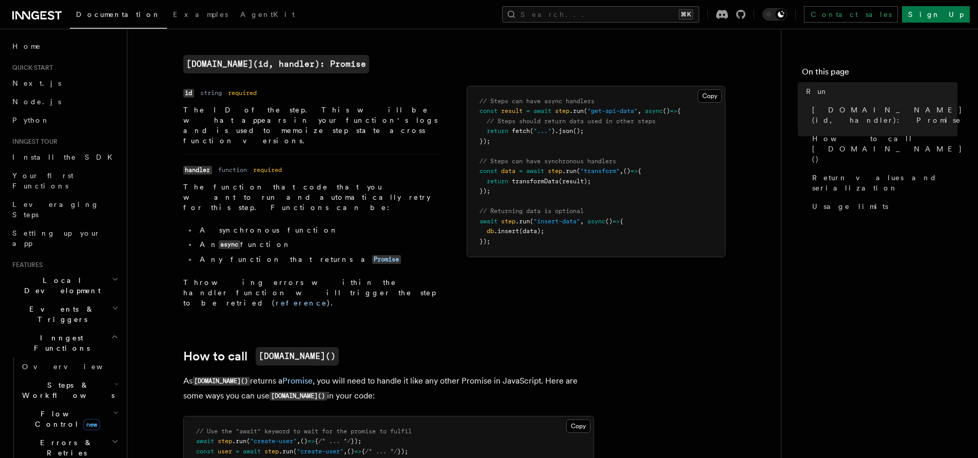
scroll to position [265, 0]
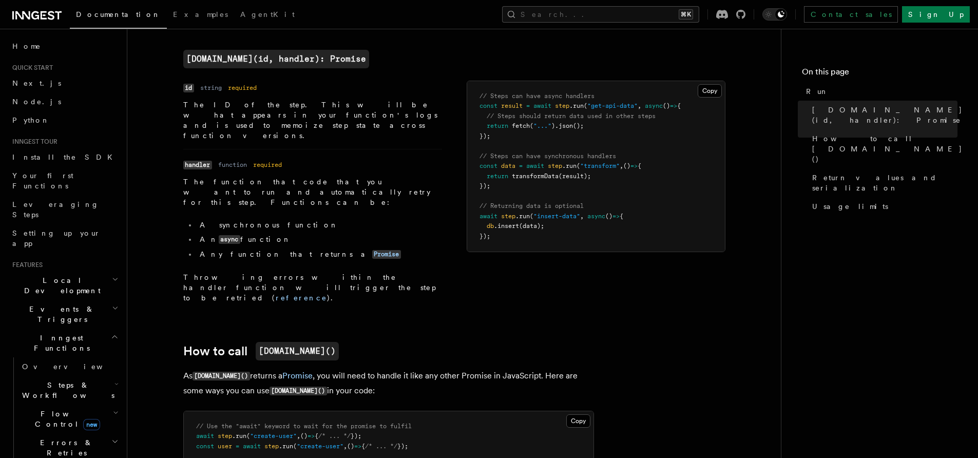
drag, startPoint x: 342, startPoint y: 338, endPoint x: 348, endPoint y: 349, distance: 12.2
click at [348, 369] on p "As [DOMAIN_NAME]() returns a Promise , you will need to handle it like any othe…" at bounding box center [388, 384] width 411 height 30
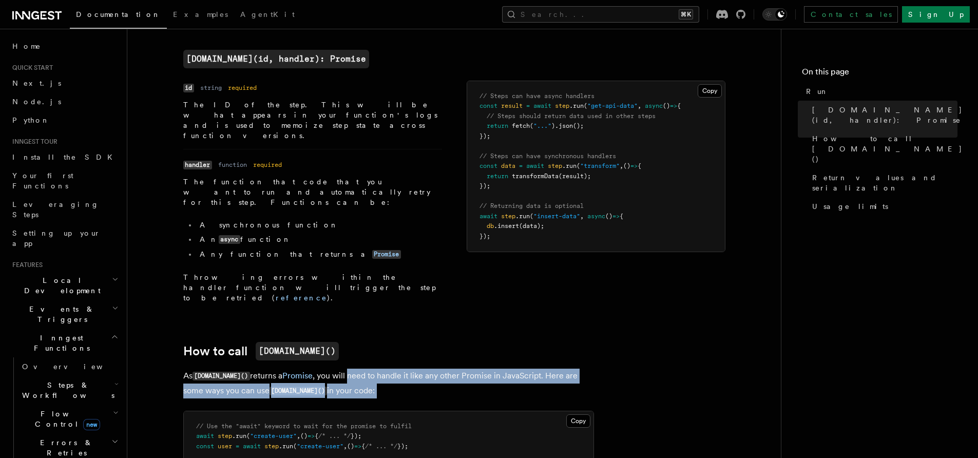
drag, startPoint x: 348, startPoint y: 349, endPoint x: 334, endPoint y: 328, distance: 25.2
click at [334, 369] on p "As [DOMAIN_NAME]() returns a Promise , you will need to handle it like any othe…" at bounding box center [388, 384] width 411 height 30
drag, startPoint x: 334, startPoint y: 328, endPoint x: 344, endPoint y: 347, distance: 21.6
click at [343, 369] on p "As [DOMAIN_NAME]() returns a Promise , you will need to handle it like any othe…" at bounding box center [388, 384] width 411 height 30
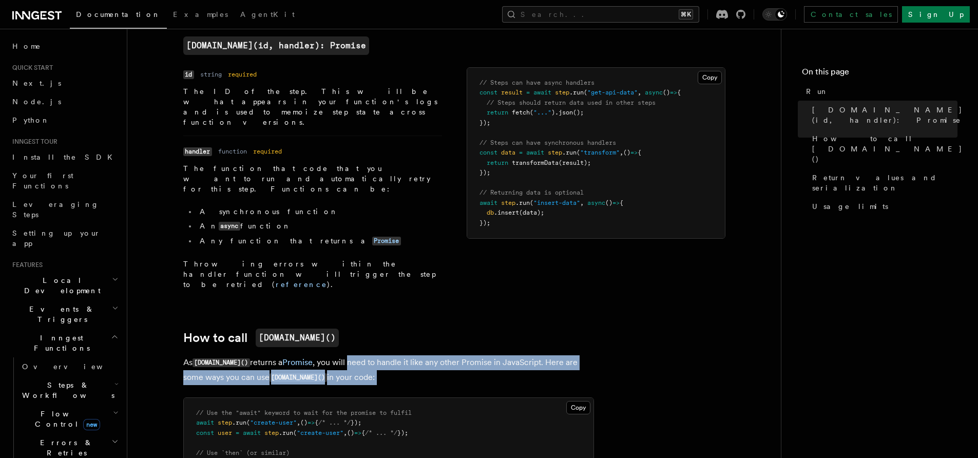
scroll to position [285, 0]
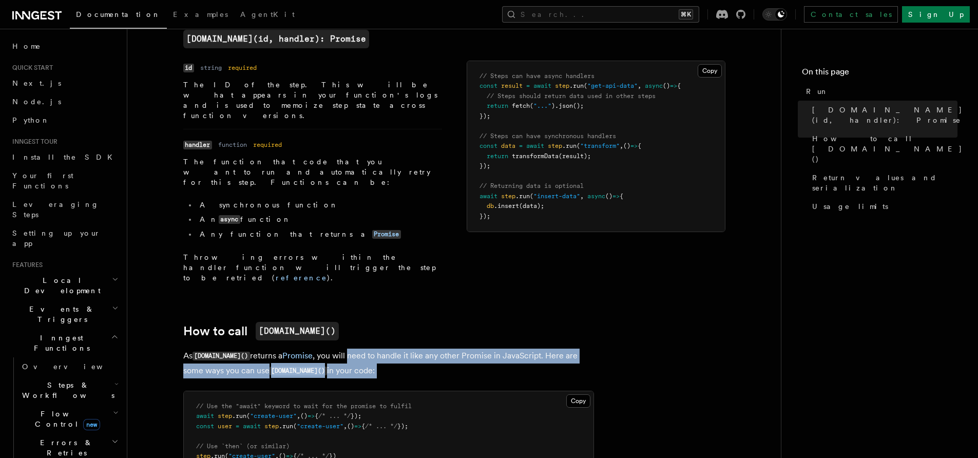
click at [50, 437] on span "Errors & Retries" at bounding box center [64, 447] width 93 height 21
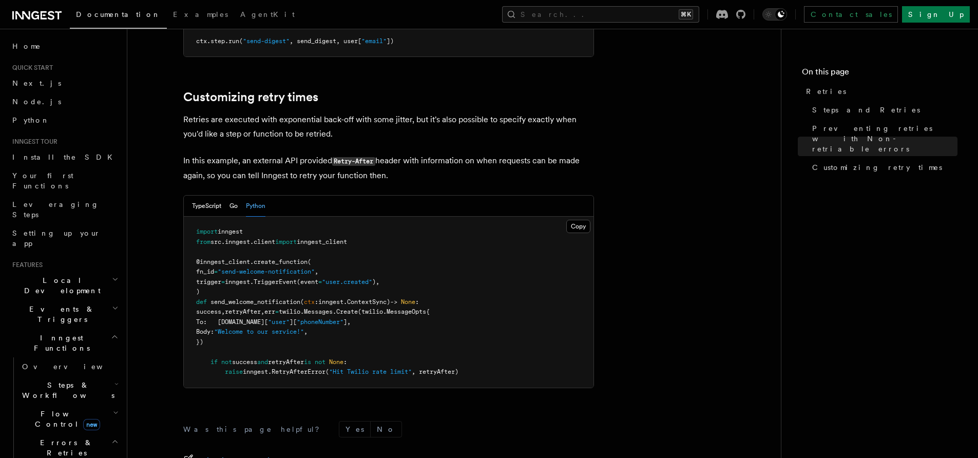
scroll to position [1097, 0]
